Goal: Information Seeking & Learning: Check status

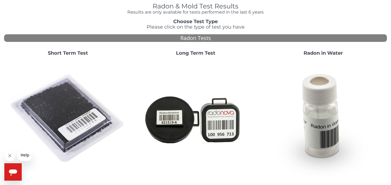
scroll to position [31, 0]
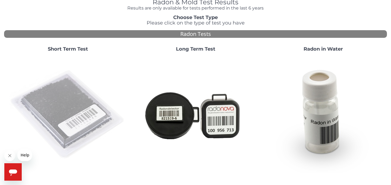
click at [69, 90] on img at bounding box center [68, 114] width 117 height 117
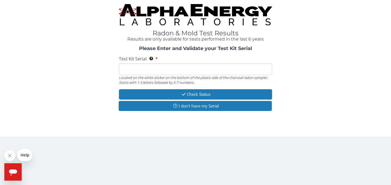
click at [157, 71] on input "Test Kit Serial Located on the white sticker on the bottom of the plastic side …" at bounding box center [195, 69] width 153 height 12
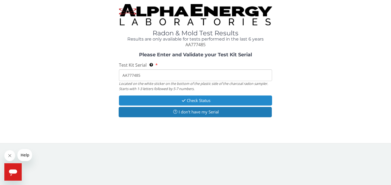
type input "AA777485"
click at [198, 102] on button "Check Status" at bounding box center [195, 100] width 153 height 10
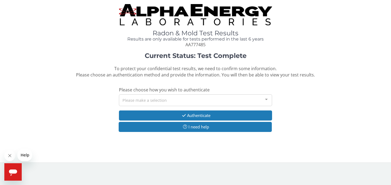
click at [197, 100] on div "Please make a selection" at bounding box center [195, 100] width 153 height 12
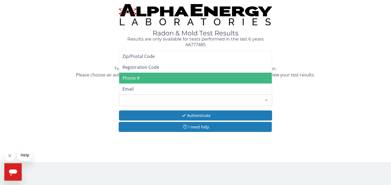
click at [145, 80] on span "Phone #" at bounding box center [195, 77] width 153 height 11
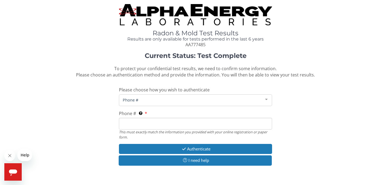
click at [152, 127] on input "Phone # This must exactly match the information you provided with your online r…" at bounding box center [195, 124] width 153 height 12
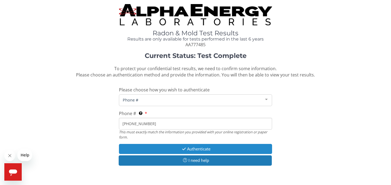
type input "385 267 9340"
click at [192, 148] on button "Authenticate" at bounding box center [195, 149] width 153 height 10
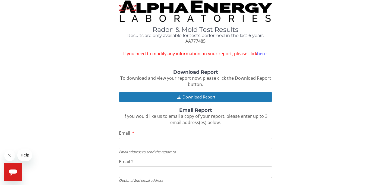
scroll to position [5, 0]
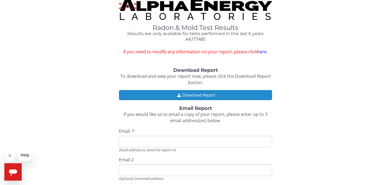
click at [210, 94] on button "Download Report" at bounding box center [195, 95] width 153 height 10
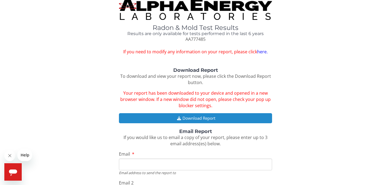
click at [211, 116] on button "Download Report" at bounding box center [195, 118] width 153 height 10
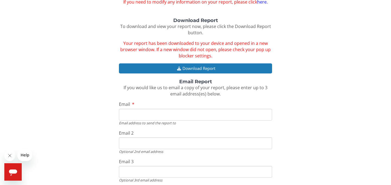
scroll to position [0, 0]
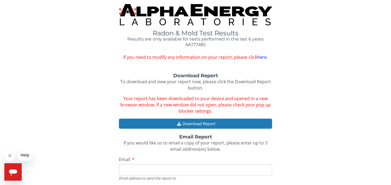
click at [263, 57] on link "here." at bounding box center [262, 57] width 11 height 6
click at [23, 153] on span "Help" at bounding box center [25, 155] width 9 height 4
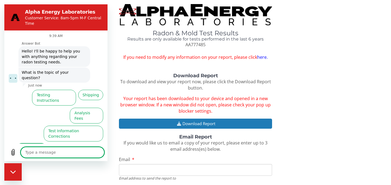
click at [38, 143] on button "Test Results" at bounding box center [31, 151] width 31 height 16
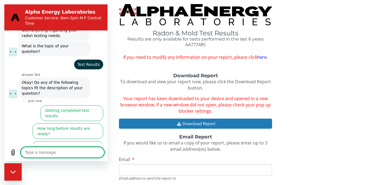
scroll to position [26, 0]
click at [83, 159] on button "I didn't get my test results" at bounding box center [75, 167] width 55 height 16
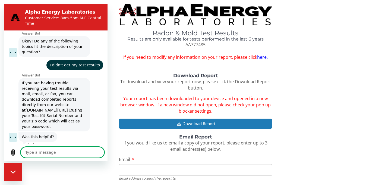
scroll to position [68, 0]
click at [61, 107] on link "www.aelabs.com/results" at bounding box center [49, 109] width 46 height 4
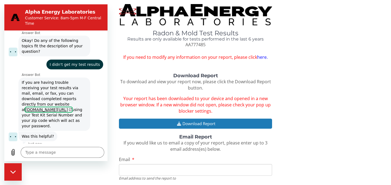
click at [87, 148] on button "No, I still need help" at bounding box center [81, 156] width 43 height 16
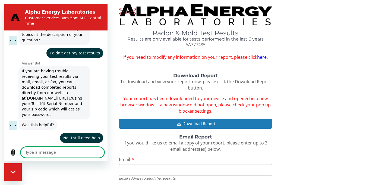
scroll to position [79, 0]
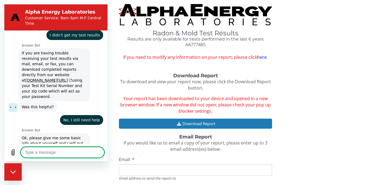
type textarea "x"
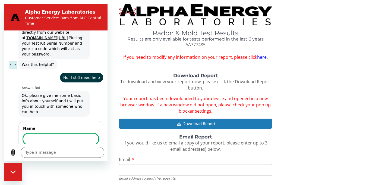
scroll to position [139, 0]
type input "Sadie Smith"
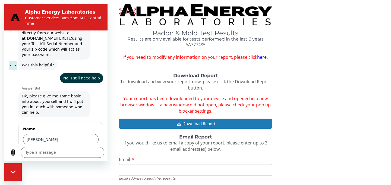
click at [92, 152] on span "Next" at bounding box center [89, 155] width 9 height 7
type textarea "x"
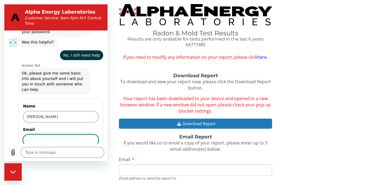
scroll to position [163, 0]
type input "sadielynn266@gmail.com"
click at [89, 152] on span "Next" at bounding box center [89, 155] width 9 height 7
type textarea "x"
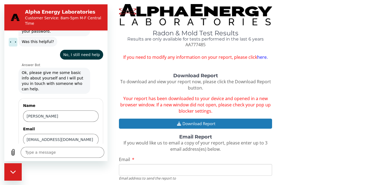
scroll to position [191, 0]
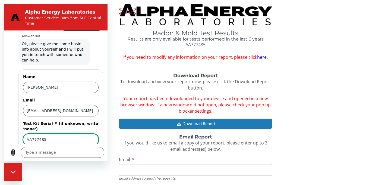
type input "AA777485"
click at [91, 152] on span "Send" at bounding box center [89, 155] width 10 height 7
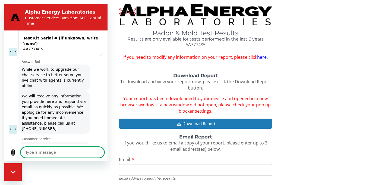
scroll to position [266, 0]
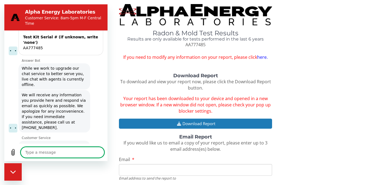
click at [379, 41] on div "Radon & Mold Test Results Results are only available for tests performed in the…" at bounding box center [195, 32] width 383 height 56
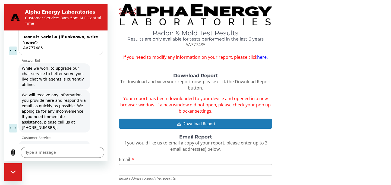
click at [19, 172] on div "Close messaging window" at bounding box center [13, 171] width 16 height 16
type textarea "x"
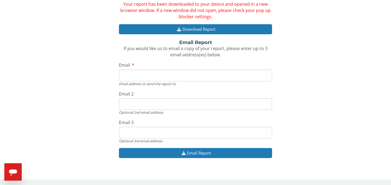
scroll to position [0, 0]
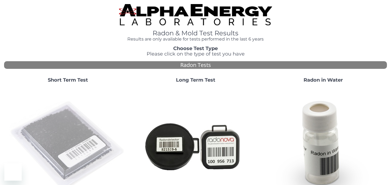
click at [84, 125] on img at bounding box center [68, 145] width 117 height 117
